Goal: Task Accomplishment & Management: Manage account settings

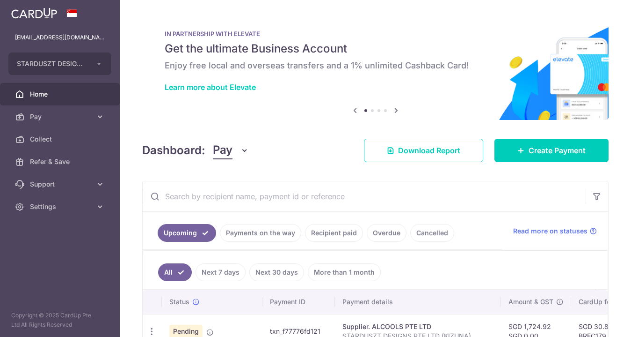
scroll to position [143, 0]
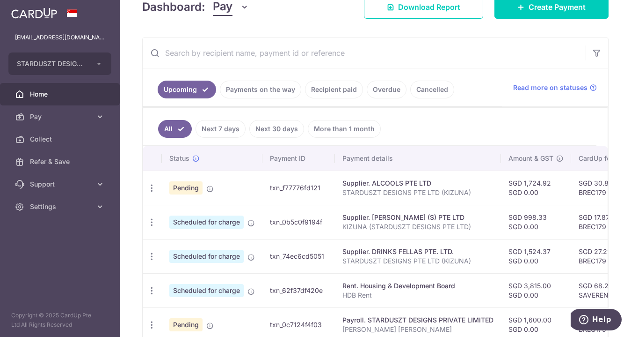
click at [272, 94] on link "Payments on the way" at bounding box center [260, 90] width 81 height 18
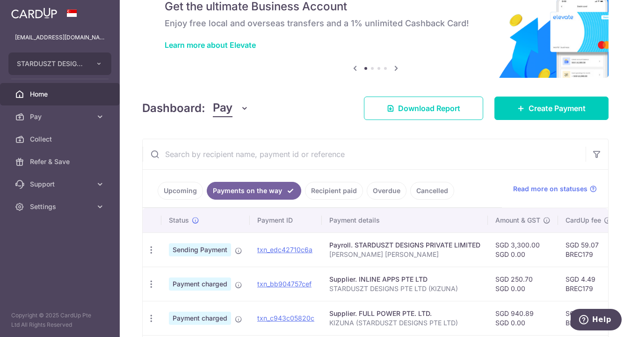
scroll to position [125, 0]
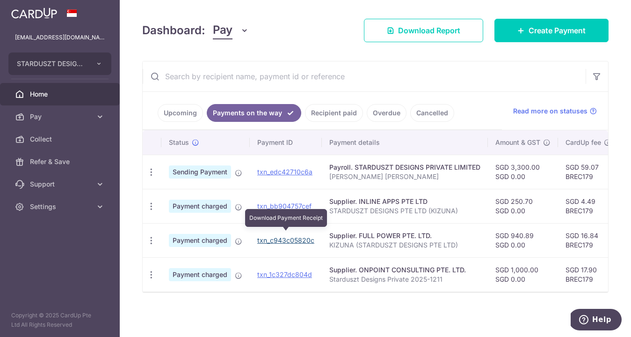
click at [276, 236] on link "txn_c943c05820c" at bounding box center [285, 240] width 57 height 8
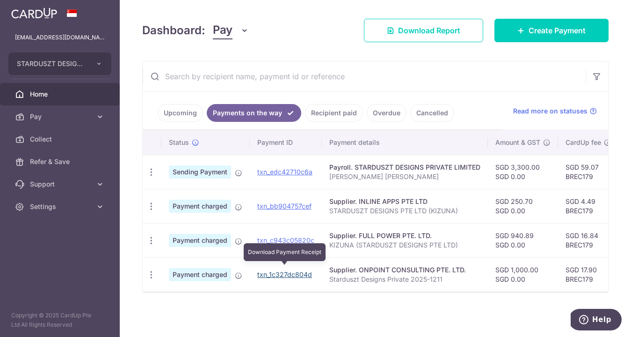
click at [291, 270] on link "txn_1c327dc804d" at bounding box center [284, 274] width 55 height 8
click at [290, 72] on input "text" at bounding box center [364, 76] width 443 height 30
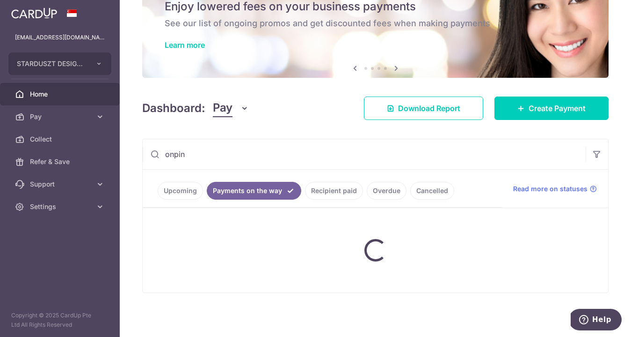
scroll to position [42, 0]
type input "onpoint"
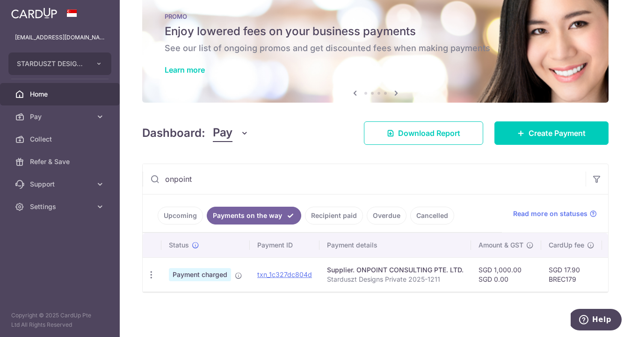
click at [348, 212] on link "Recipient paid" at bounding box center [334, 215] width 58 height 18
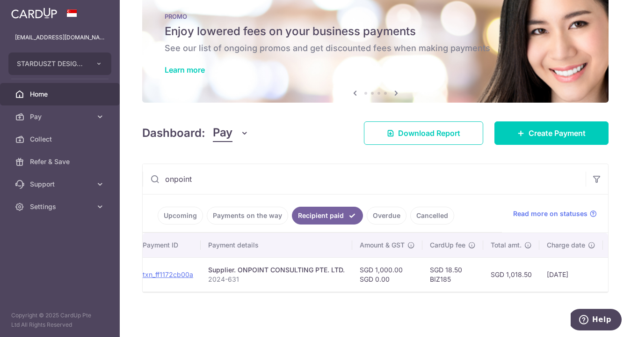
scroll to position [0, 89]
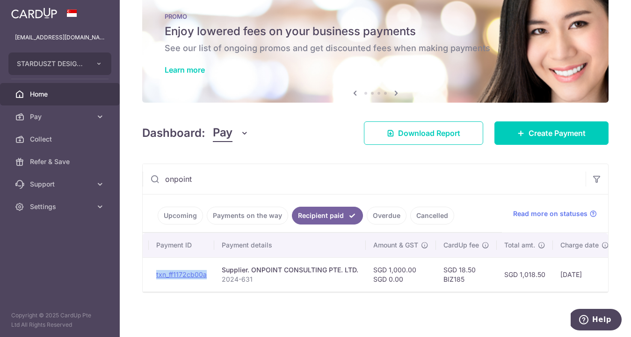
drag, startPoint x: 209, startPoint y: 268, endPoint x: 154, endPoint y: 269, distance: 54.3
click at [154, 269] on td "txn_ff1172cb00a" at bounding box center [182, 274] width 66 height 34
copy link "txn_ff1172cb00a"
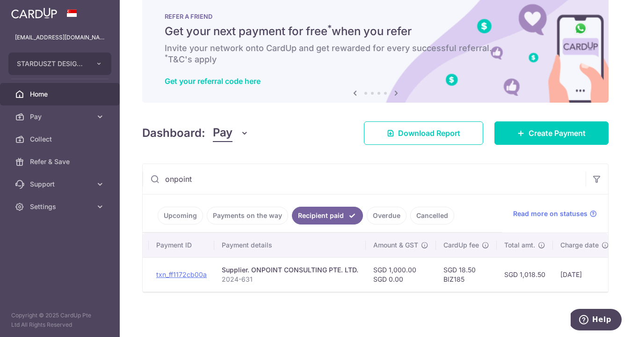
click at [190, 211] on link "Upcoming" at bounding box center [180, 215] width 45 height 18
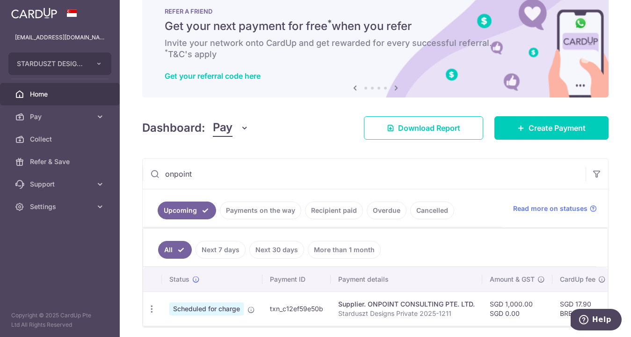
click at [258, 209] on link "Payments on the way" at bounding box center [260, 210] width 81 height 18
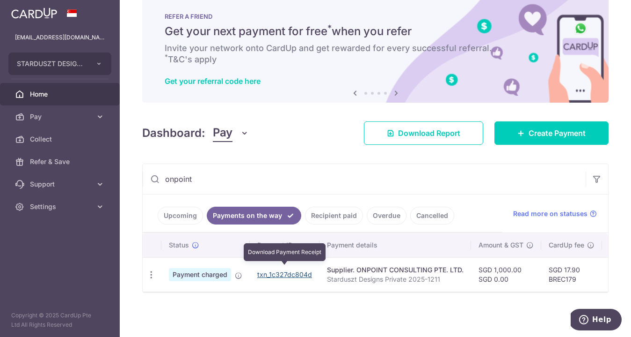
click at [277, 271] on link "txn_1c327dc804d" at bounding box center [284, 274] width 55 height 8
click at [541, 172] on input "onpoint" at bounding box center [364, 179] width 443 height 30
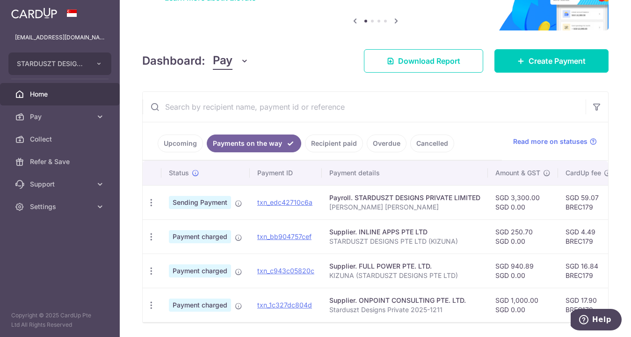
click at [184, 143] on link "Upcoming" at bounding box center [180, 143] width 45 height 18
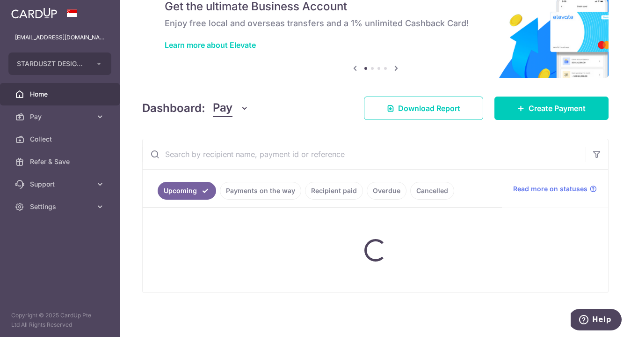
scroll to position [89, 0]
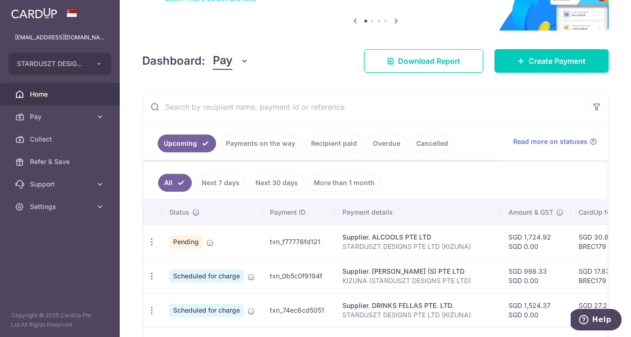
click at [273, 144] on link "Payments on the way" at bounding box center [260, 143] width 81 height 18
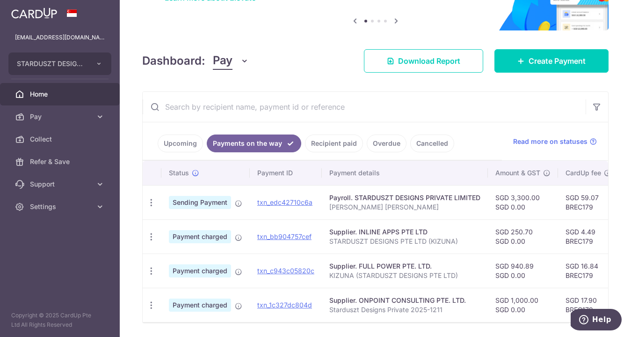
click at [347, 142] on link "Recipient paid" at bounding box center [334, 143] width 58 height 18
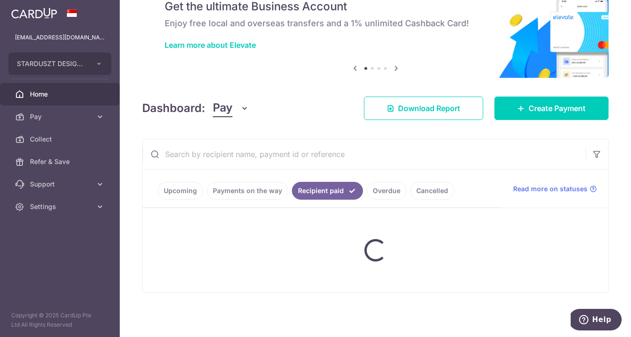
click at [334, 150] on input "text" at bounding box center [364, 154] width 443 height 30
type input "onpoint"
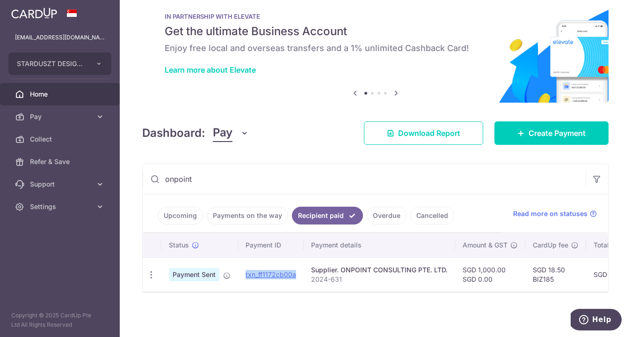
drag, startPoint x: 297, startPoint y: 268, endPoint x: 245, endPoint y: 273, distance: 52.7
click at [245, 273] on td "txn_ff1172cb00a" at bounding box center [271, 274] width 66 height 34
copy link "txn_ff1172cb00a"
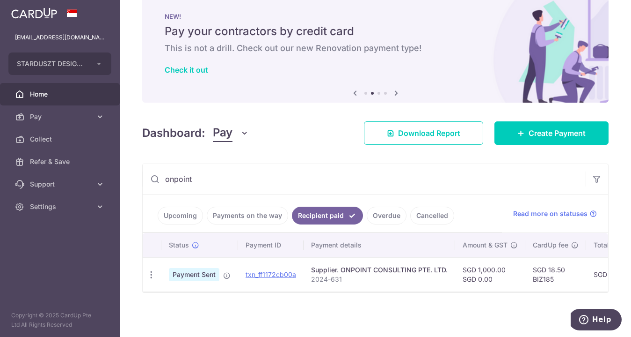
click at [220, 213] on link "Payments on the way" at bounding box center [247, 215] width 81 height 18
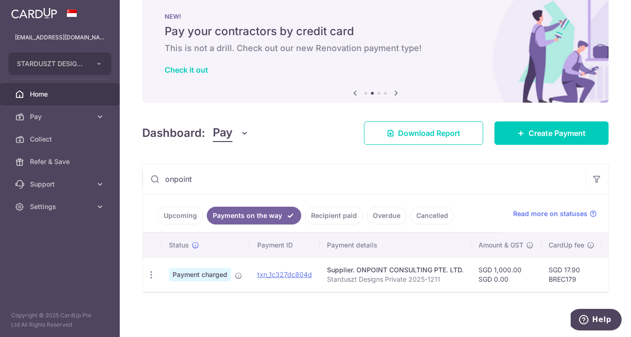
drag, startPoint x: 177, startPoint y: 213, endPoint x: 266, endPoint y: 179, distance: 95.9
click at [266, 179] on div "onpoint Upcoming Payments on the way Recipient paid Overdue Cancelled Read more…" at bounding box center [375, 227] width 467 height 129
click at [269, 172] on input "onpoint" at bounding box center [364, 179] width 443 height 30
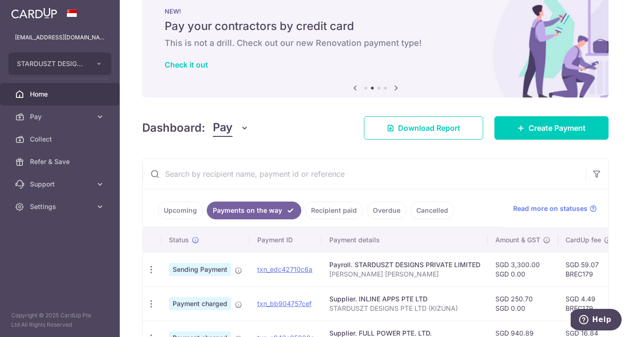
click at [181, 211] on link "Upcoming" at bounding box center [180, 210] width 45 height 18
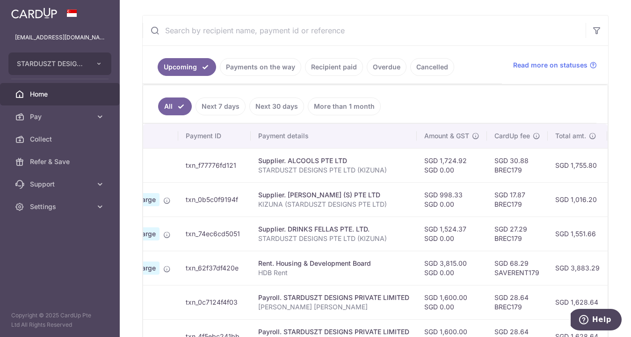
scroll to position [0, 0]
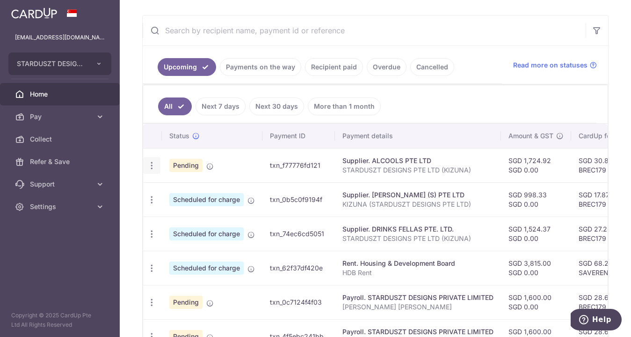
click at [151, 165] on icon "button" at bounding box center [152, 166] width 10 height 10
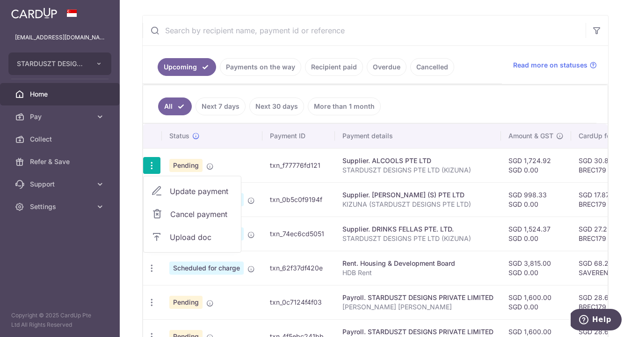
click at [192, 195] on span "Update payment" at bounding box center [202, 190] width 64 height 11
radio input "true"
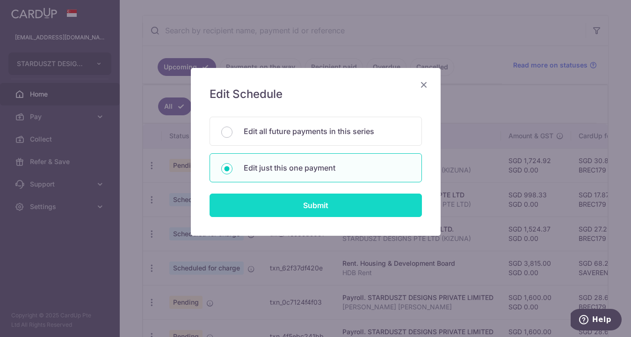
click at [314, 201] on input "Submit" at bounding box center [316, 204] width 212 height 23
radio input "true"
type input "1,724.92"
type input "0.00"
type input "[DATE]"
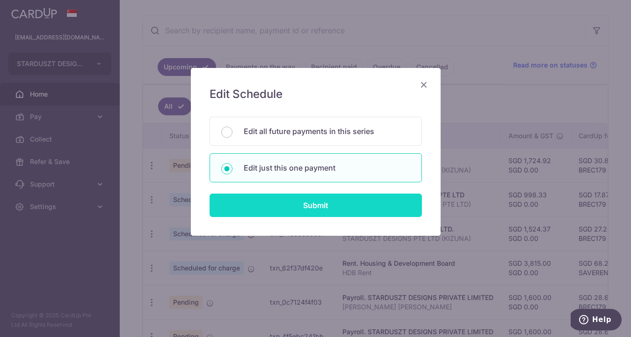
type input "STARDUSZT DESIGNS PTE LTD (KIZUNA)"
type input "BREC179"
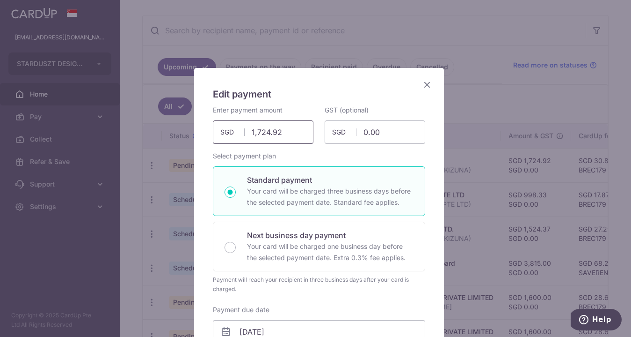
click at [260, 136] on input "1,724.92" at bounding box center [263, 131] width 101 height 23
paste input "2,049.74"
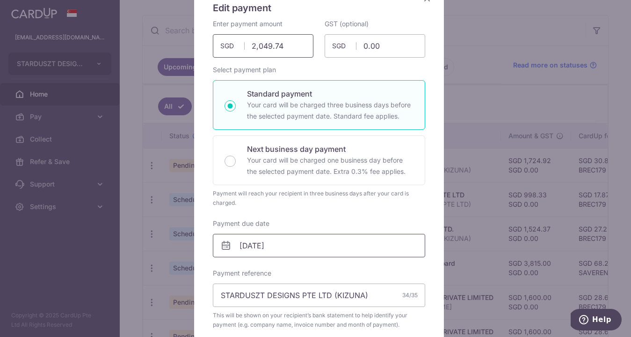
scroll to position [158, 0]
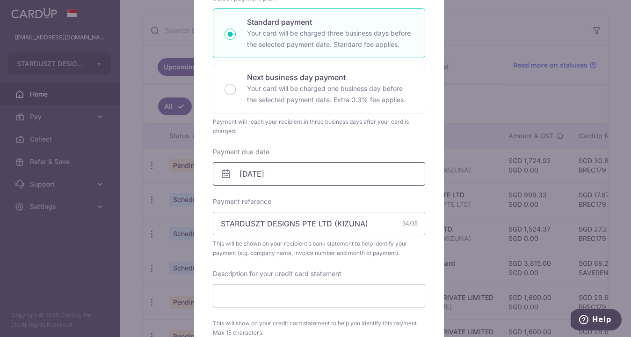
type input "2,049.74"
click at [293, 174] on input "[DATE]" at bounding box center [319, 173] width 212 height 23
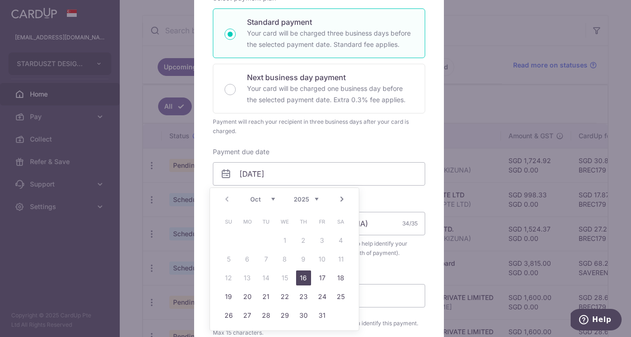
click at [308, 280] on link "16" at bounding box center [303, 277] width 15 height 15
type input "[DATE]"
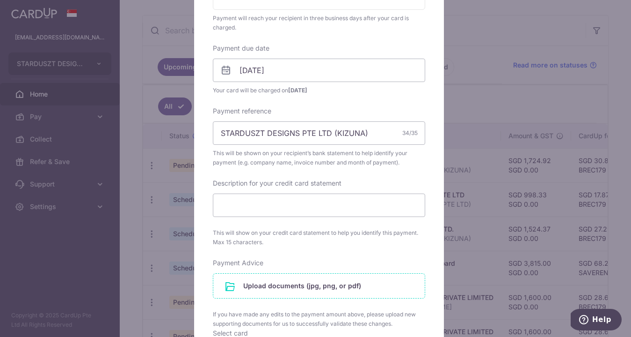
scroll to position [365, 0]
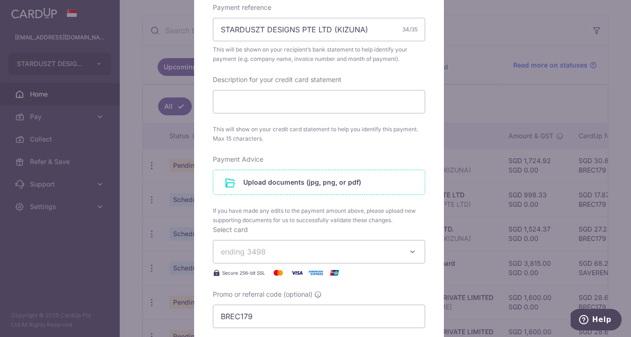
click at [238, 179] on input "file" at bounding box center [319, 182] width 212 height 24
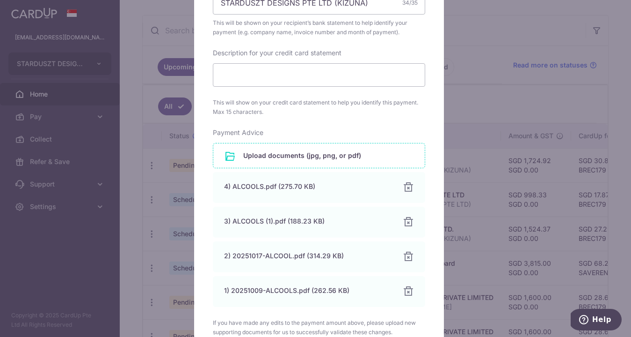
scroll to position [366, 0]
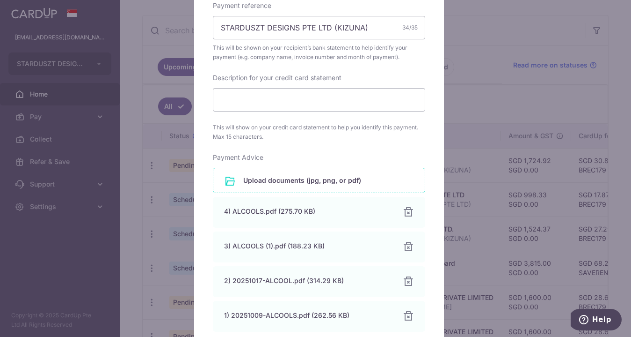
click at [253, 181] on input "file" at bounding box center [319, 180] width 212 height 24
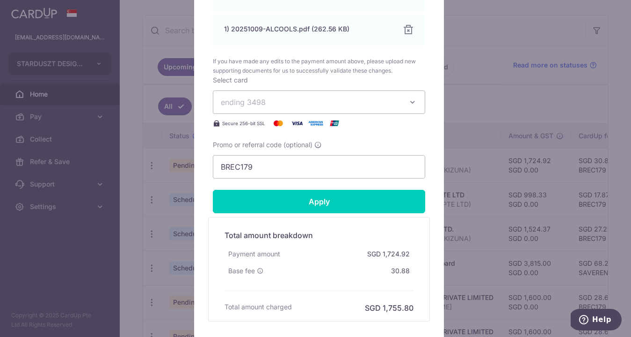
scroll to position [703, 0]
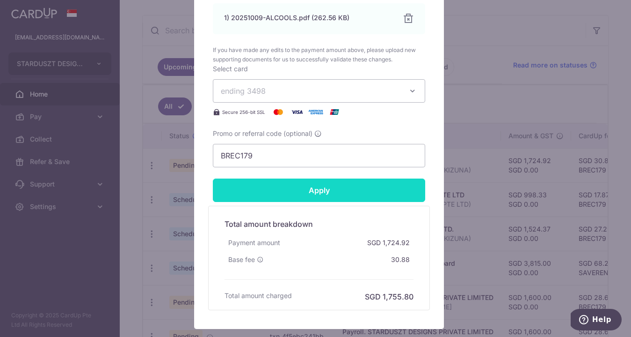
click at [355, 195] on input "Apply" at bounding box center [319, 189] width 212 height 23
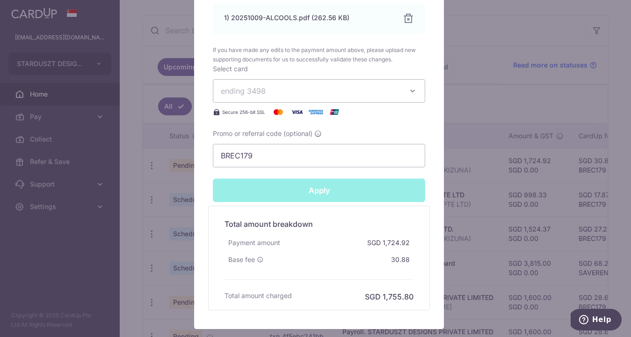
type input "Successfully Applied"
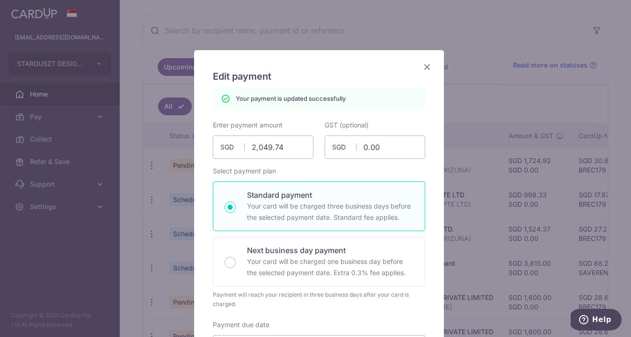
scroll to position [0, 0]
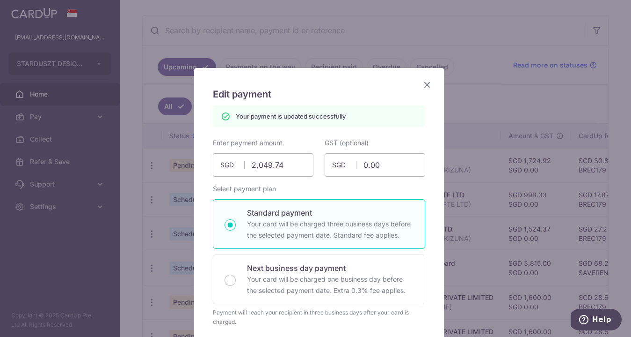
click at [424, 86] on icon "Close" at bounding box center [427, 85] width 11 height 12
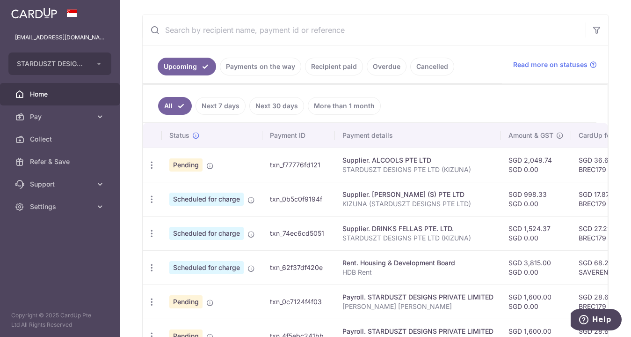
scroll to position [181, 0]
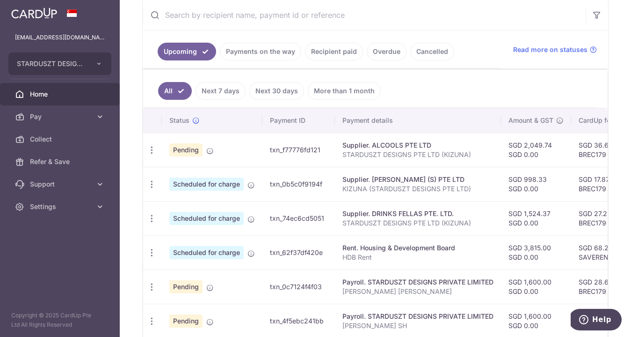
click at [277, 52] on link "Payments on the way" at bounding box center [260, 52] width 81 height 18
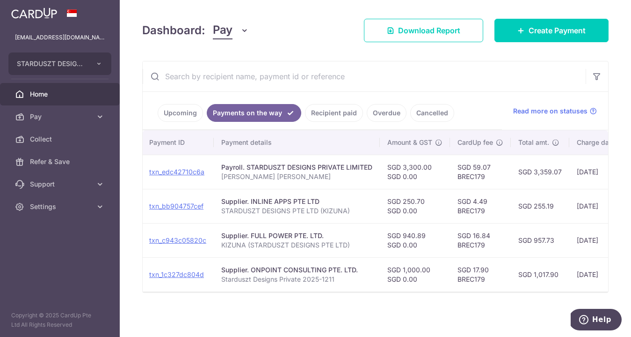
scroll to position [0, 110]
click at [543, 165] on td "SGD 3,359.07" at bounding box center [539, 171] width 59 height 34
copy td "3,359.07"
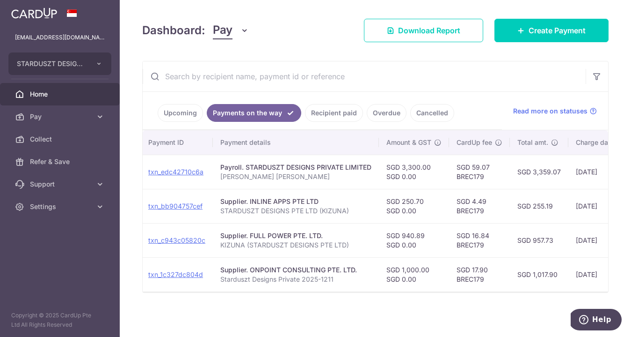
click at [180, 108] on link "Upcoming" at bounding box center [180, 113] width 45 height 18
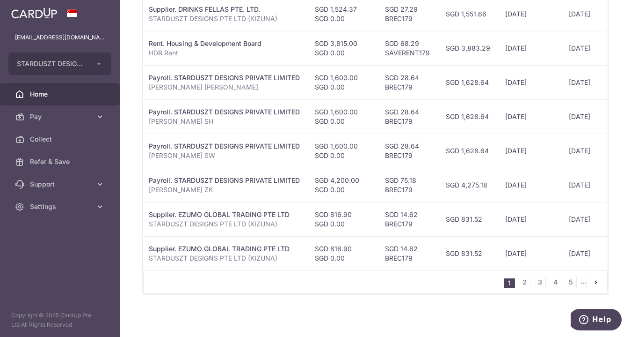
scroll to position [392, 0]
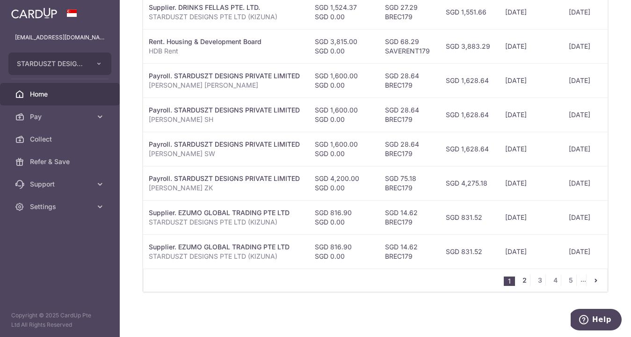
click at [521, 284] on link "2" at bounding box center [524, 279] width 11 height 11
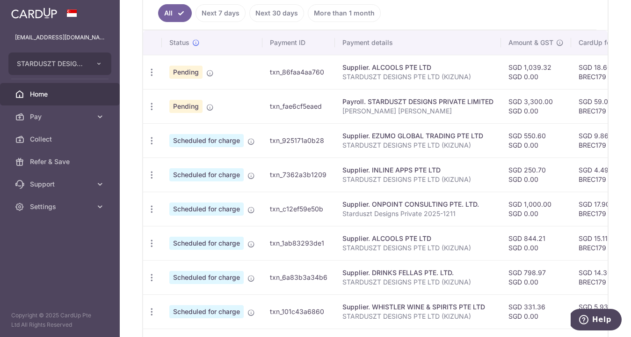
scroll to position [259, 0]
click at [152, 208] on icon "button" at bounding box center [152, 209] width 10 height 10
click at [185, 235] on span "Update payment" at bounding box center [202, 233] width 64 height 11
radio input "true"
type input "1,000.00"
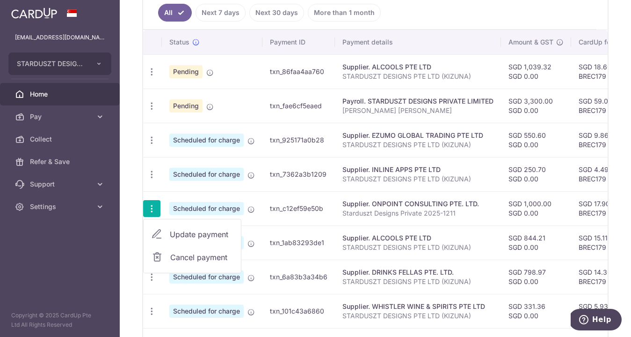
type input "0.00"
type input "[DATE]"
type input "Starduszt Designs Private 2025-1211"
type input "BREC179"
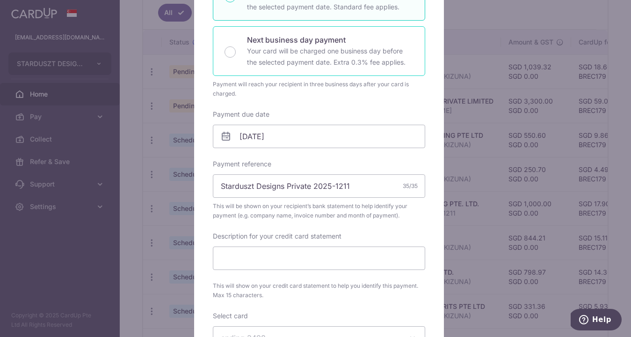
scroll to position [199, 0]
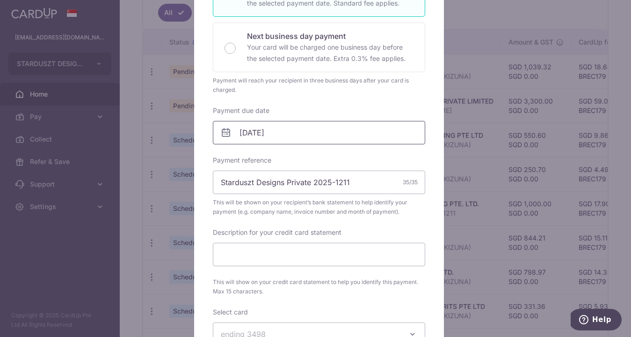
click at [333, 139] on input "[DATE]" at bounding box center [319, 132] width 212 height 23
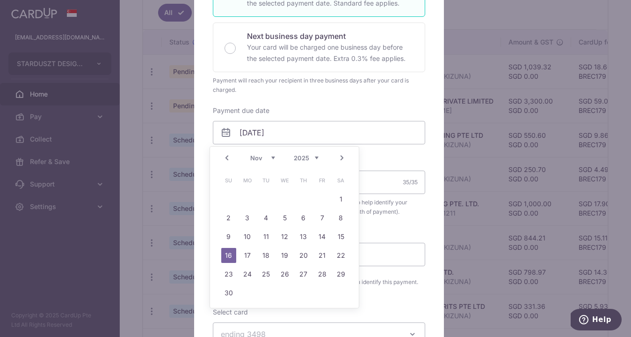
click at [368, 97] on div "Enter payment amount 1,000.00 1000.00 SGD To change the payment amount, please …" at bounding box center [319, 158] width 212 height 504
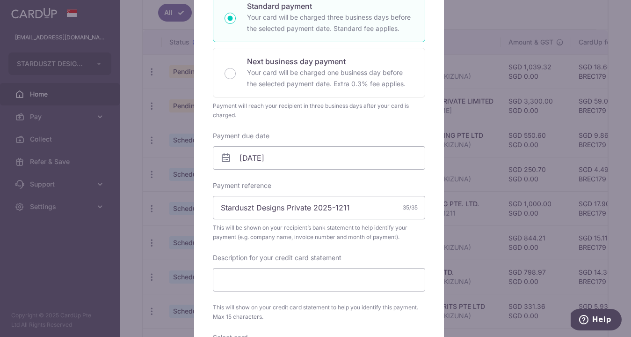
scroll to position [214, 0]
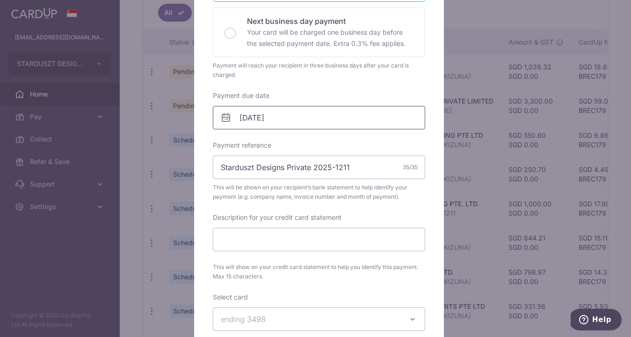
click at [368, 120] on input "[DATE]" at bounding box center [319, 117] width 212 height 23
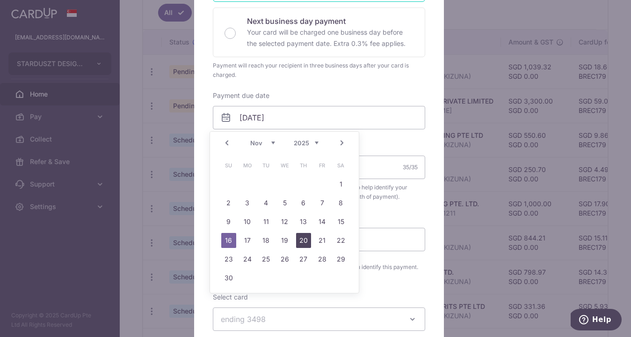
click at [307, 235] on link "20" at bounding box center [303, 240] width 15 height 15
type input "20/11/2025"
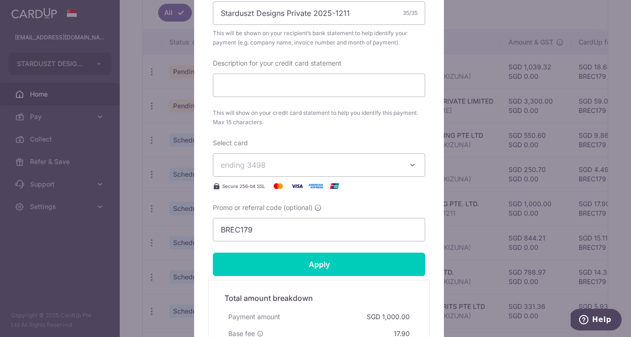
scroll to position [410, 0]
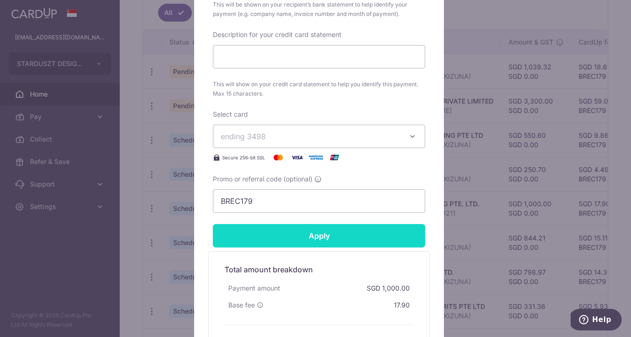
click at [336, 236] on input "Apply" at bounding box center [319, 235] width 212 height 23
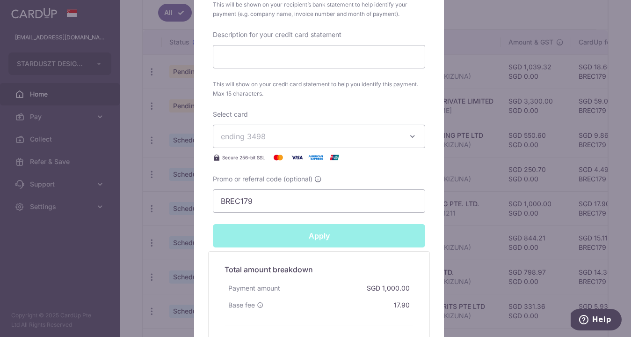
type input "Successfully Applied"
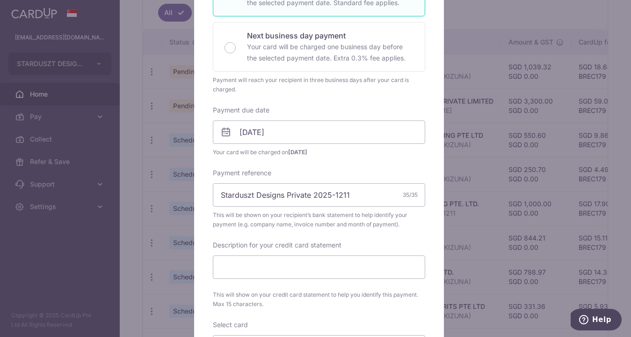
scroll to position [66, 0]
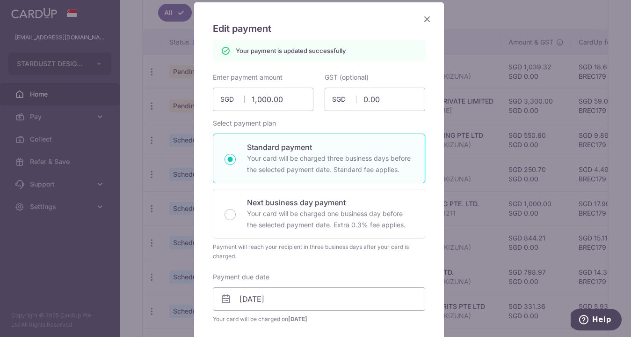
click at [423, 23] on icon "Close" at bounding box center [427, 19] width 11 height 12
